Goal: Find specific page/section: Find specific page/section

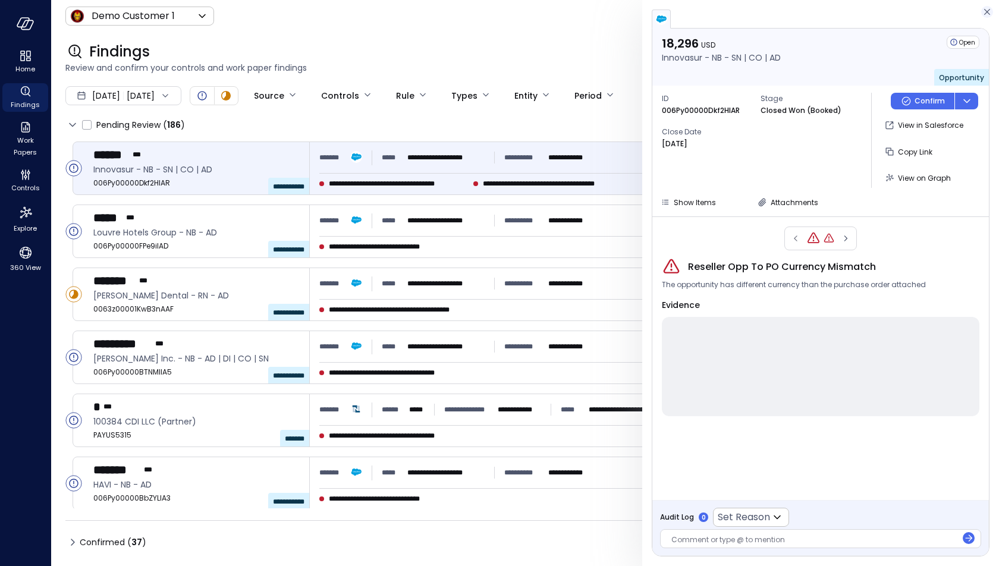
click at [984, 15] on icon "button" at bounding box center [988, 12] width 12 height 14
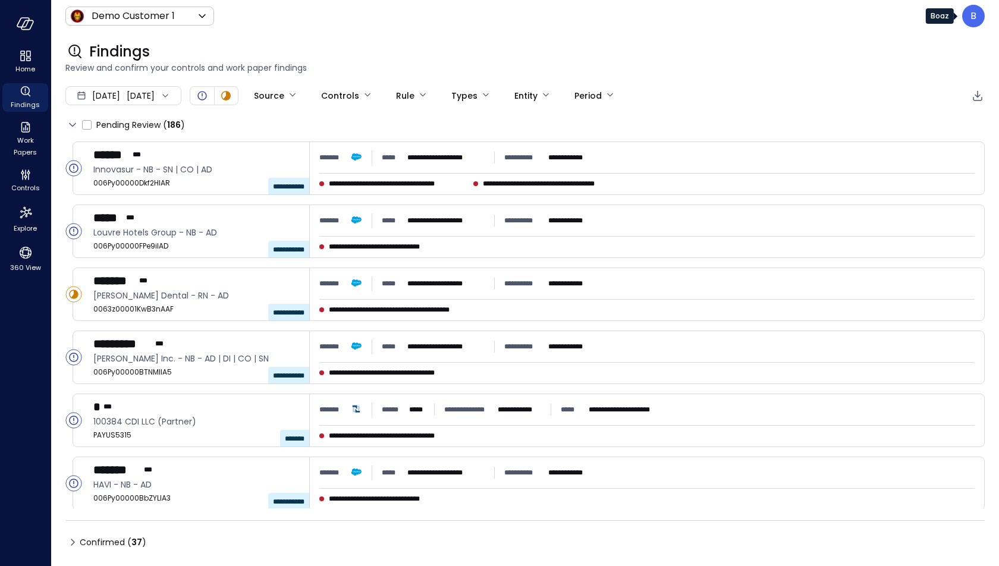
click at [969, 15] on div "B" at bounding box center [974, 16] width 23 height 23
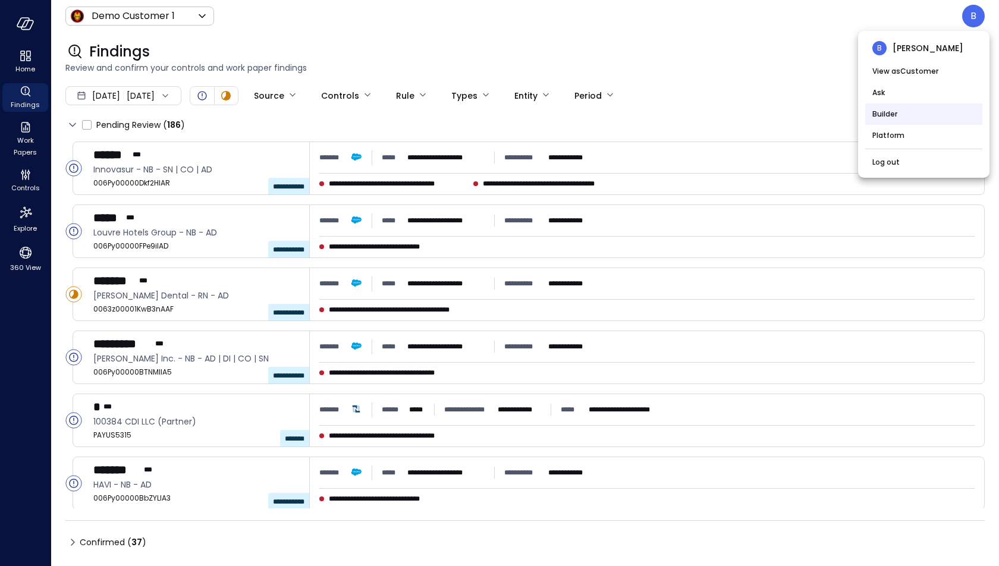
click at [906, 115] on li "Builder" at bounding box center [924, 114] width 117 height 21
